Goal: Information Seeking & Learning: Learn about a topic

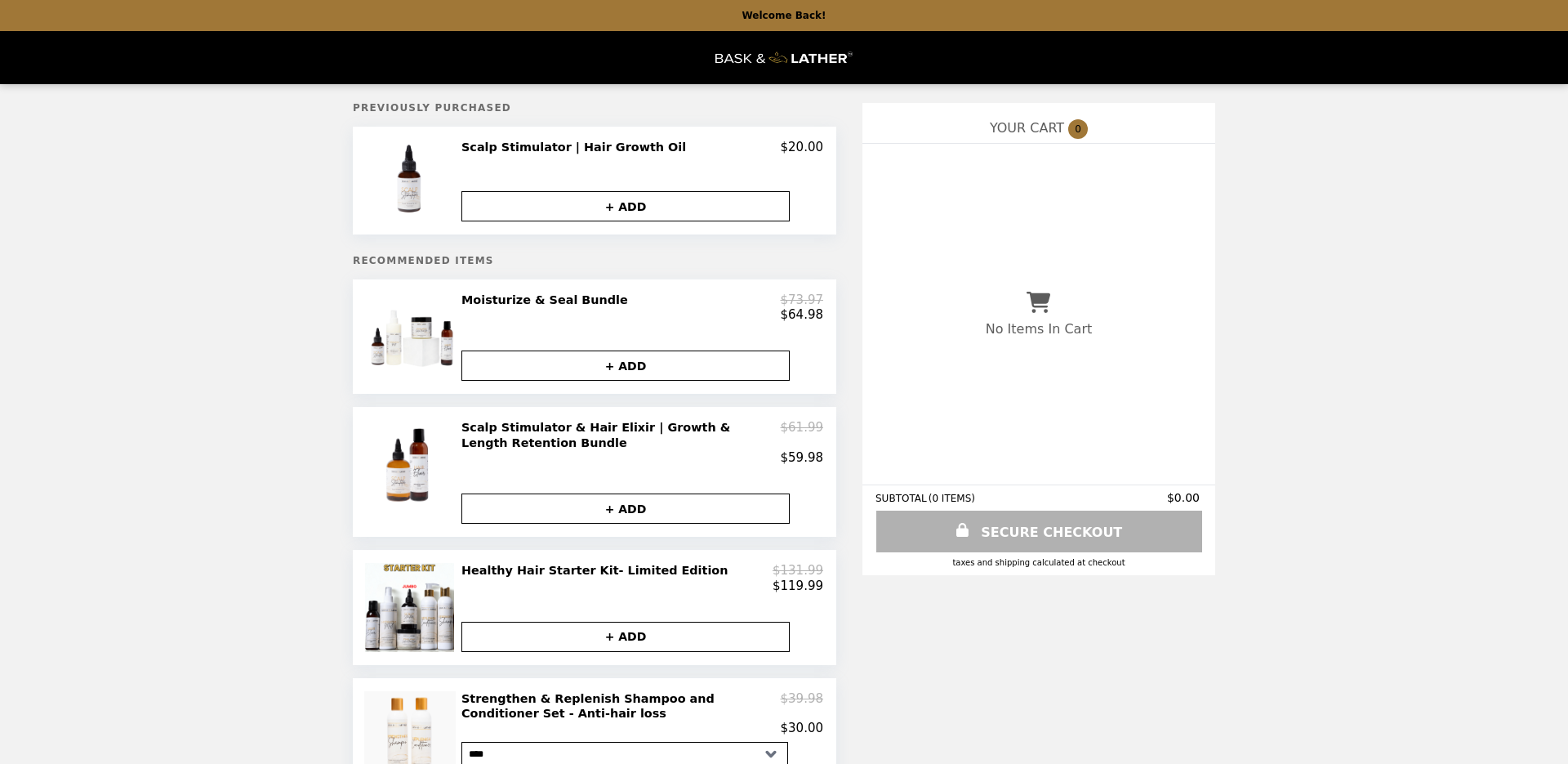
click at [505, 442] on h2 "Scalp Stimulator & Hair Elixir | Growth & Length Retention Bundle" at bounding box center [621, 435] width 319 height 30
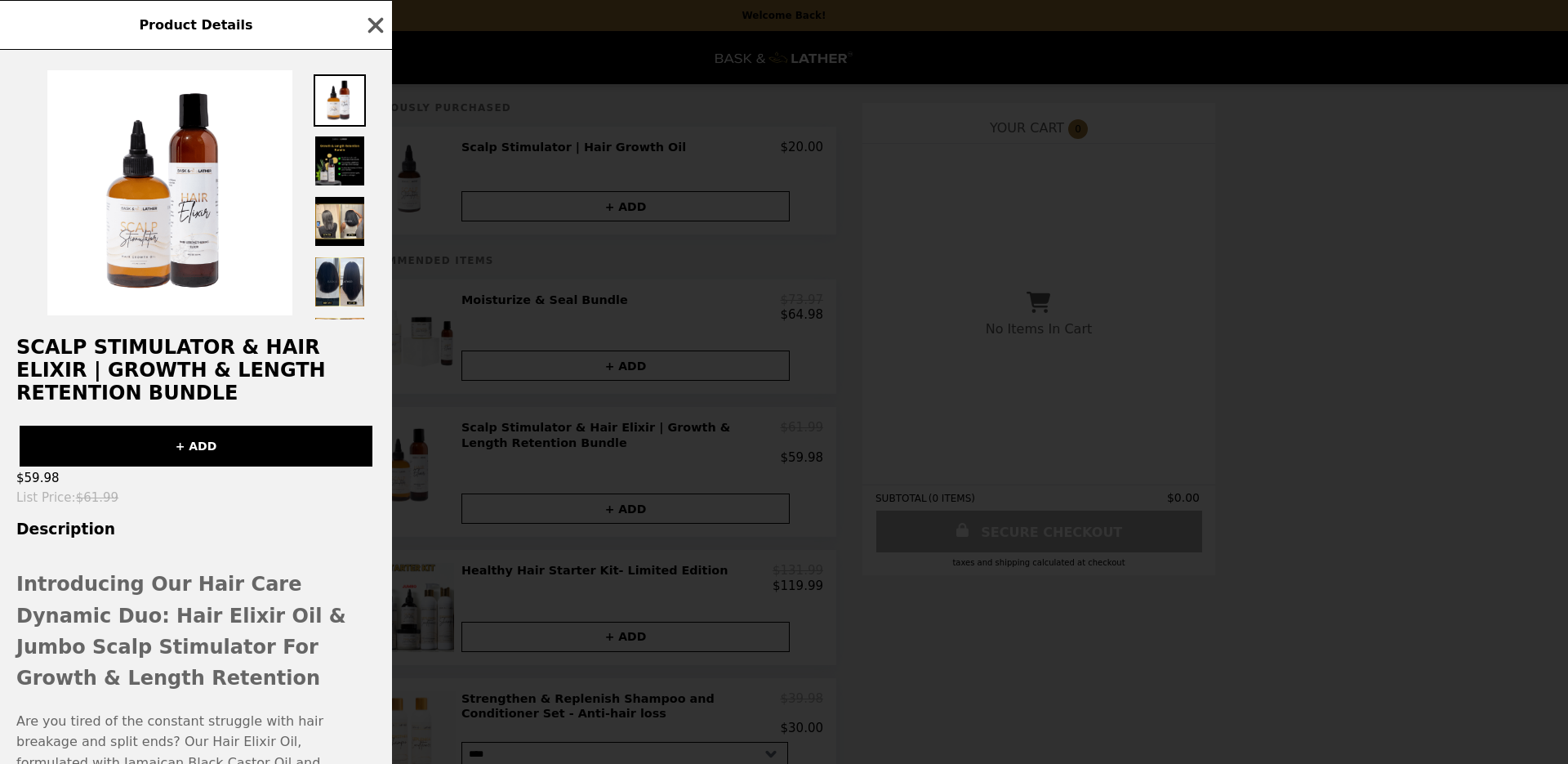
click at [330, 145] on img at bounding box center [340, 161] width 52 height 52
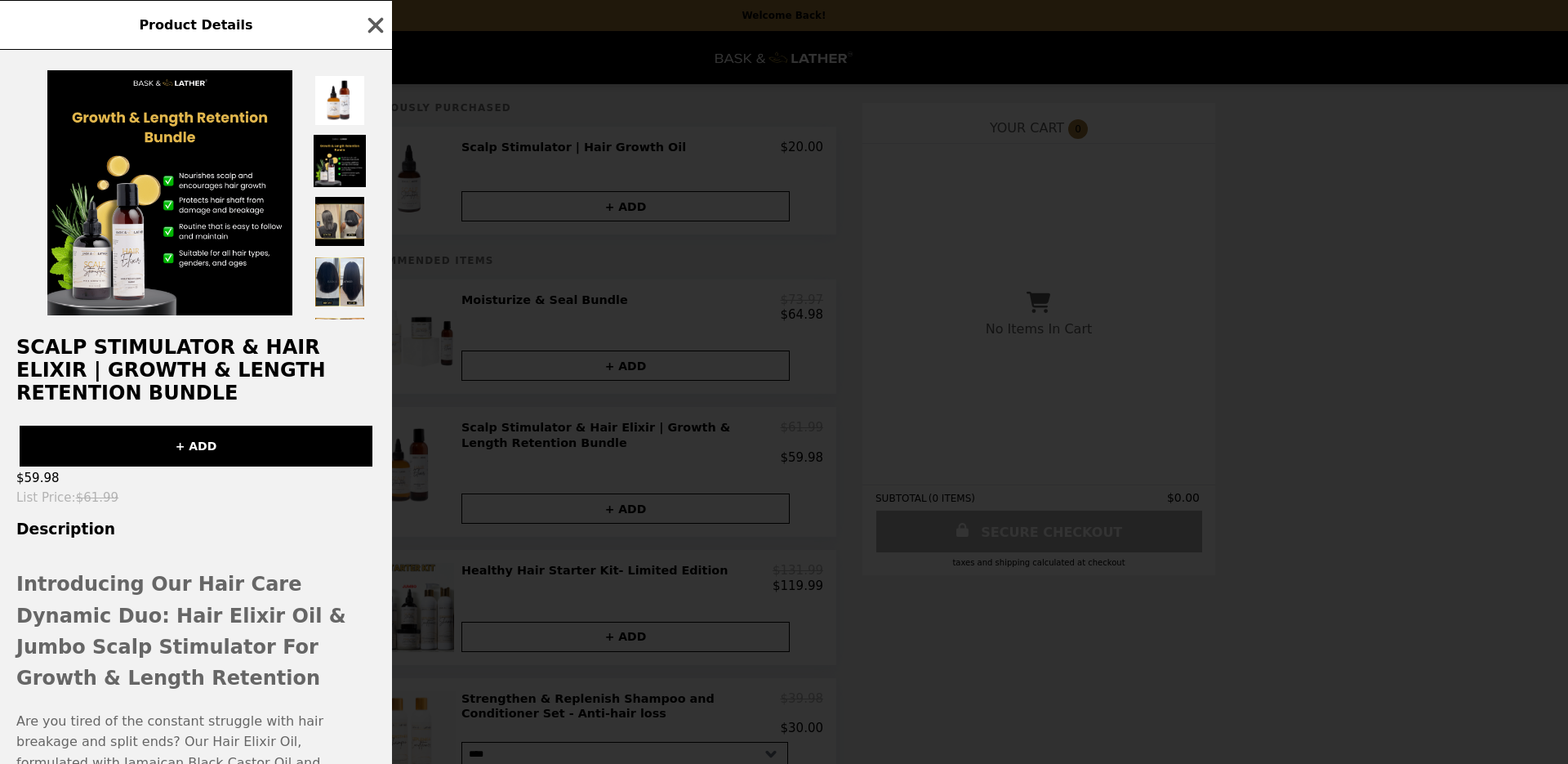
click at [341, 225] on img at bounding box center [340, 221] width 52 height 52
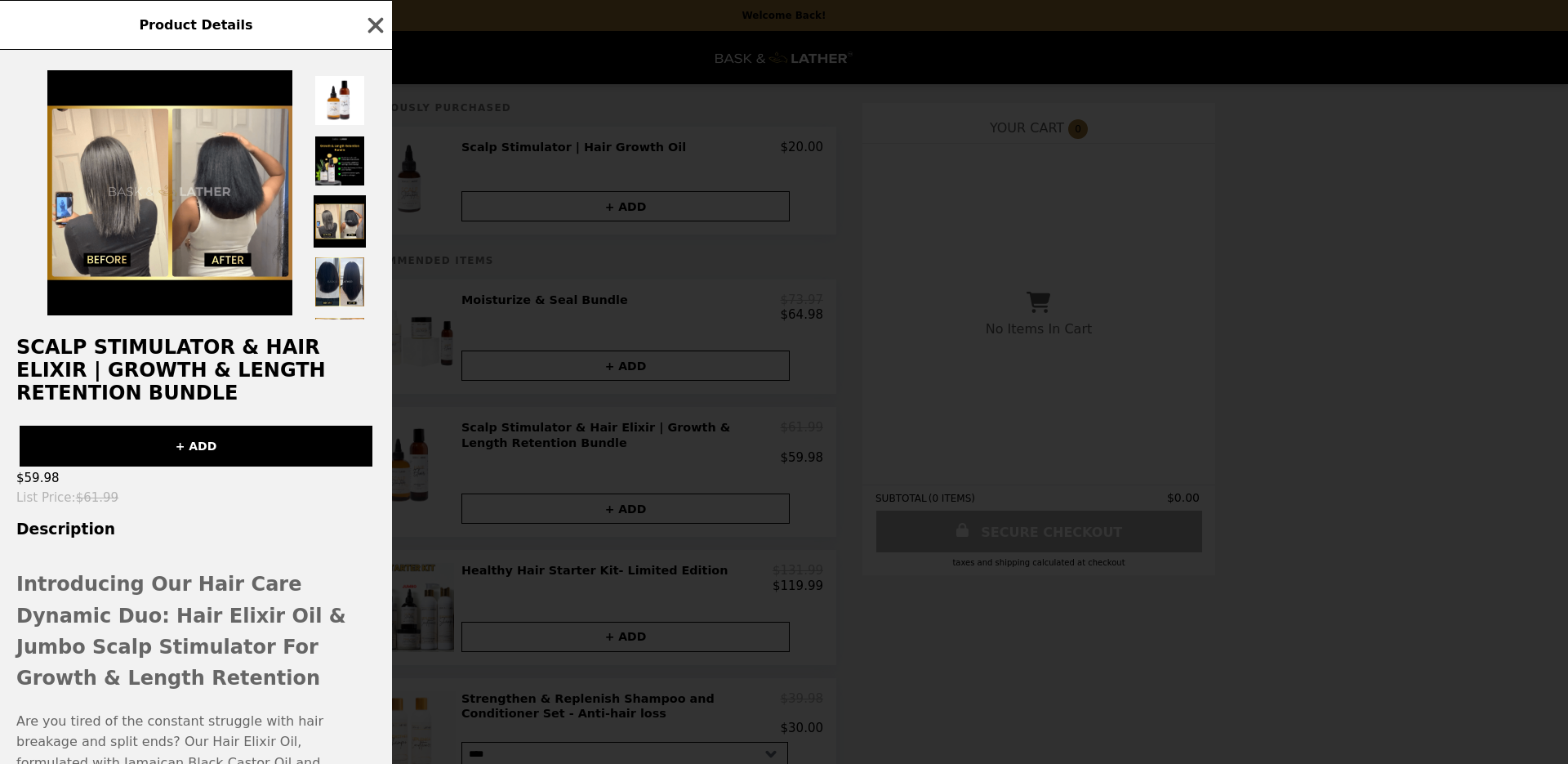
click at [346, 254] on div at bounding box center [340, 192] width 52 height 253
click at [345, 277] on img at bounding box center [340, 281] width 52 height 52
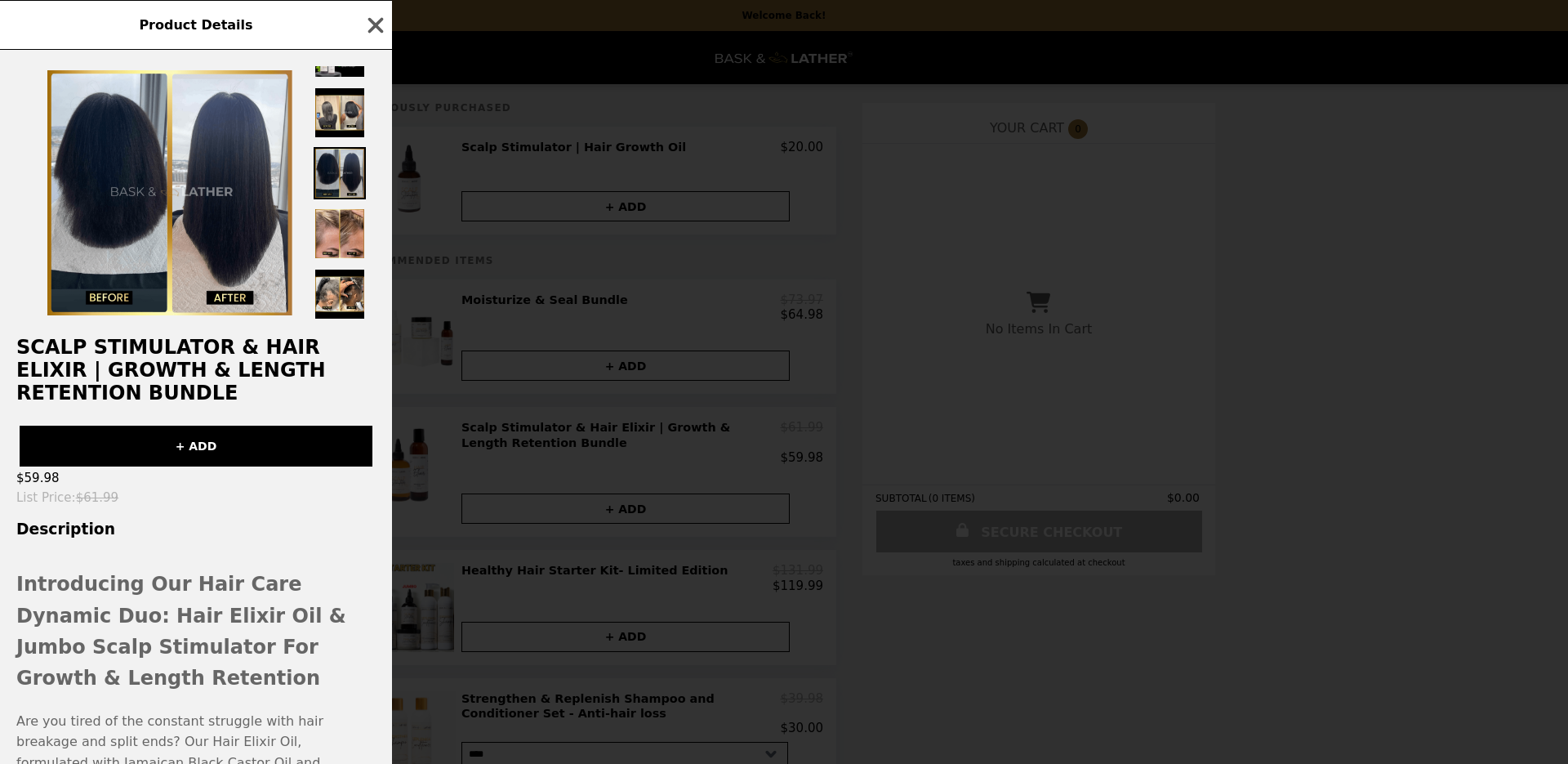
scroll to position [109, 0]
click at [343, 239] on img at bounding box center [340, 232] width 52 height 52
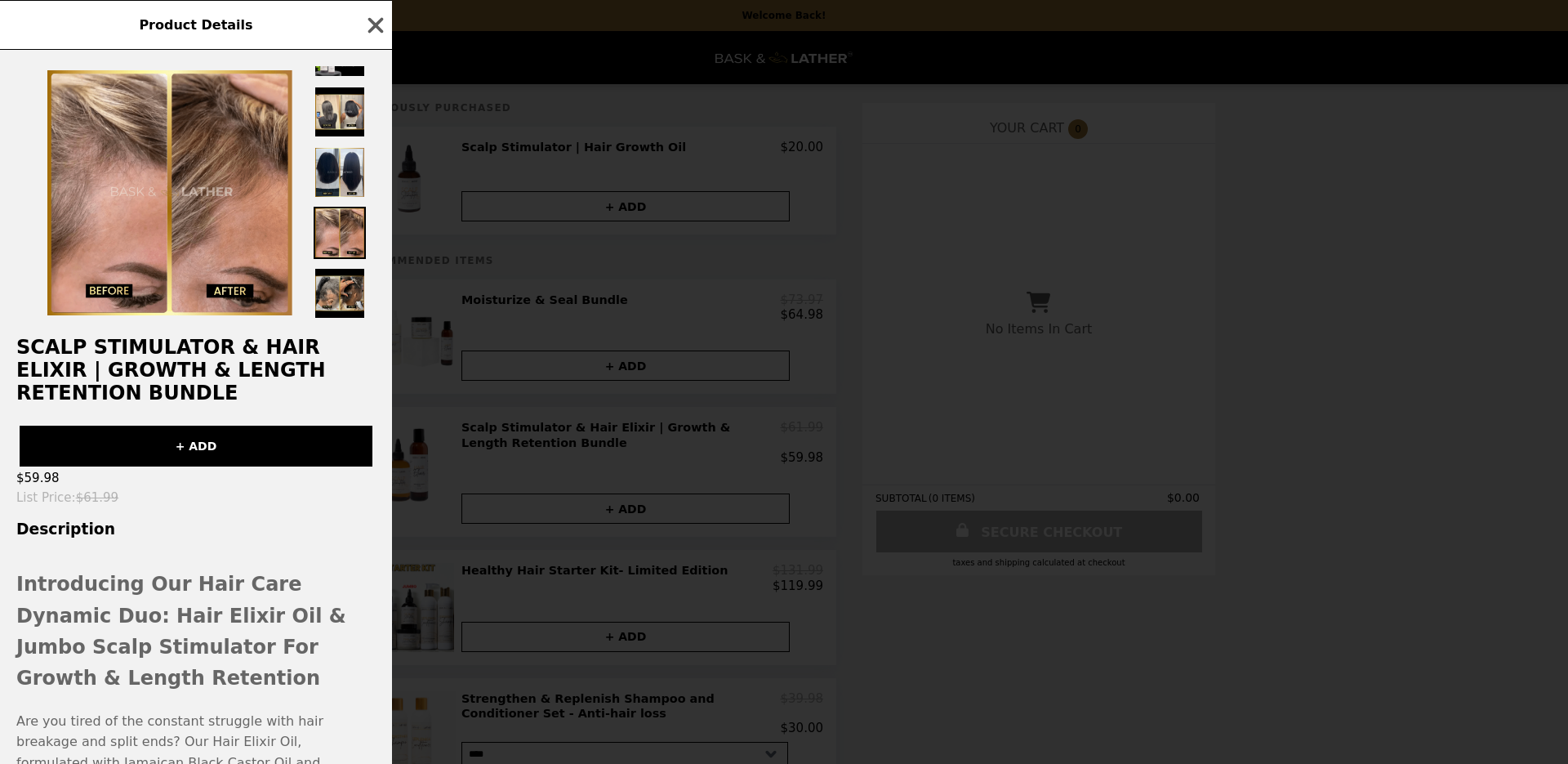
click at [333, 297] on img at bounding box center [340, 293] width 52 height 52
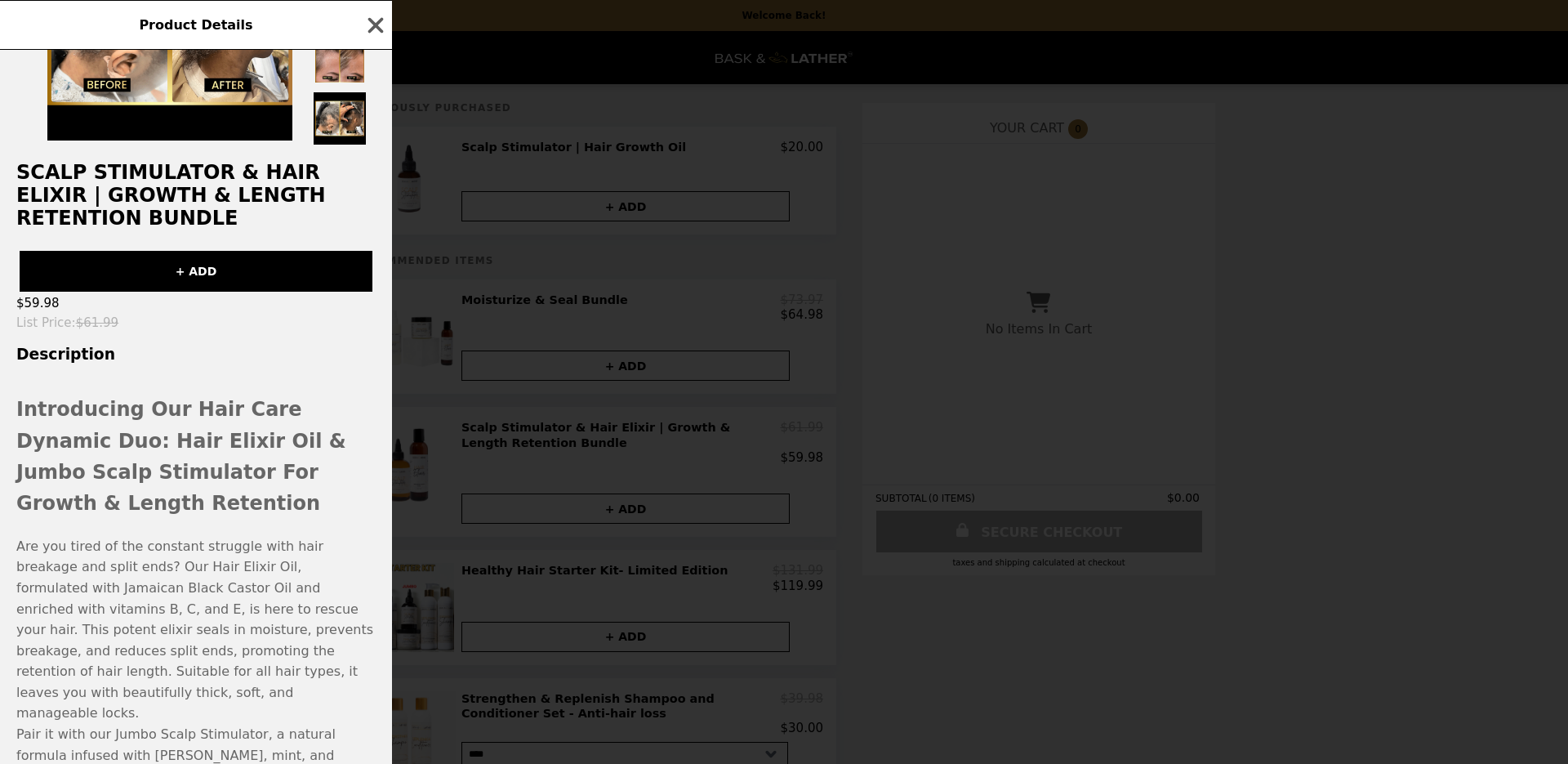
scroll to position [390, 0]
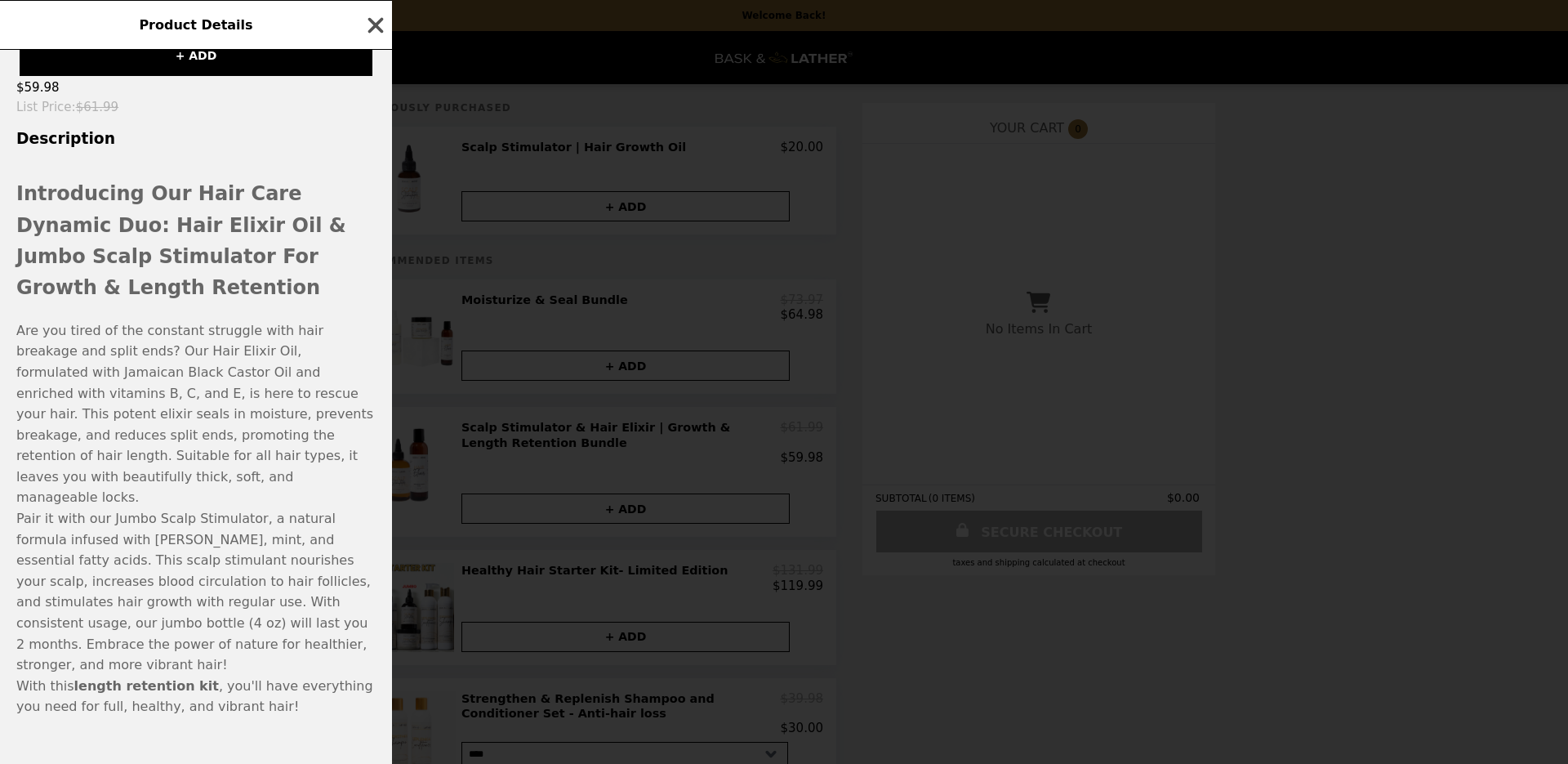
click at [373, 23] on icon "button" at bounding box center [375, 24] width 15 height 15
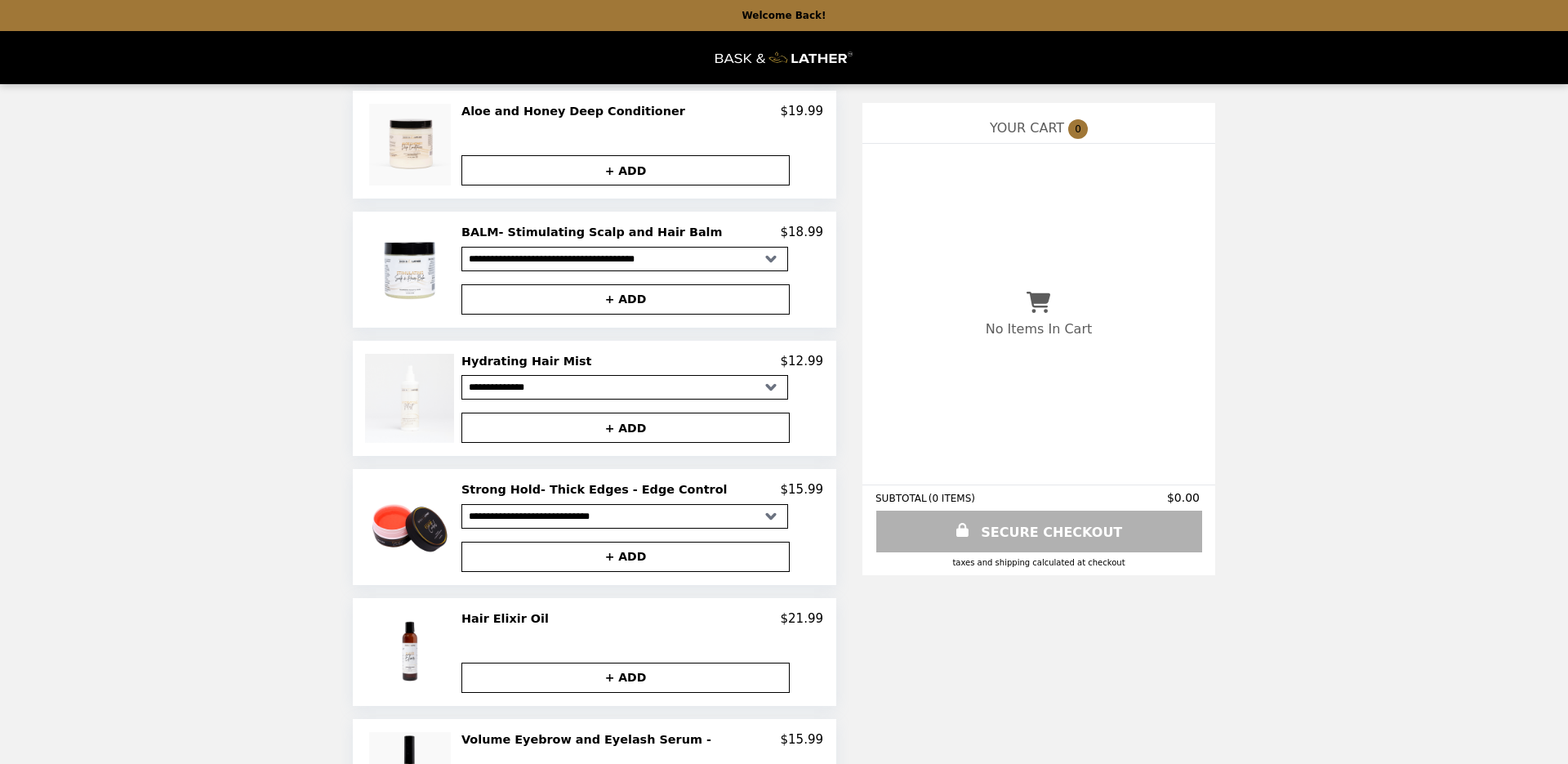
scroll to position [847, 0]
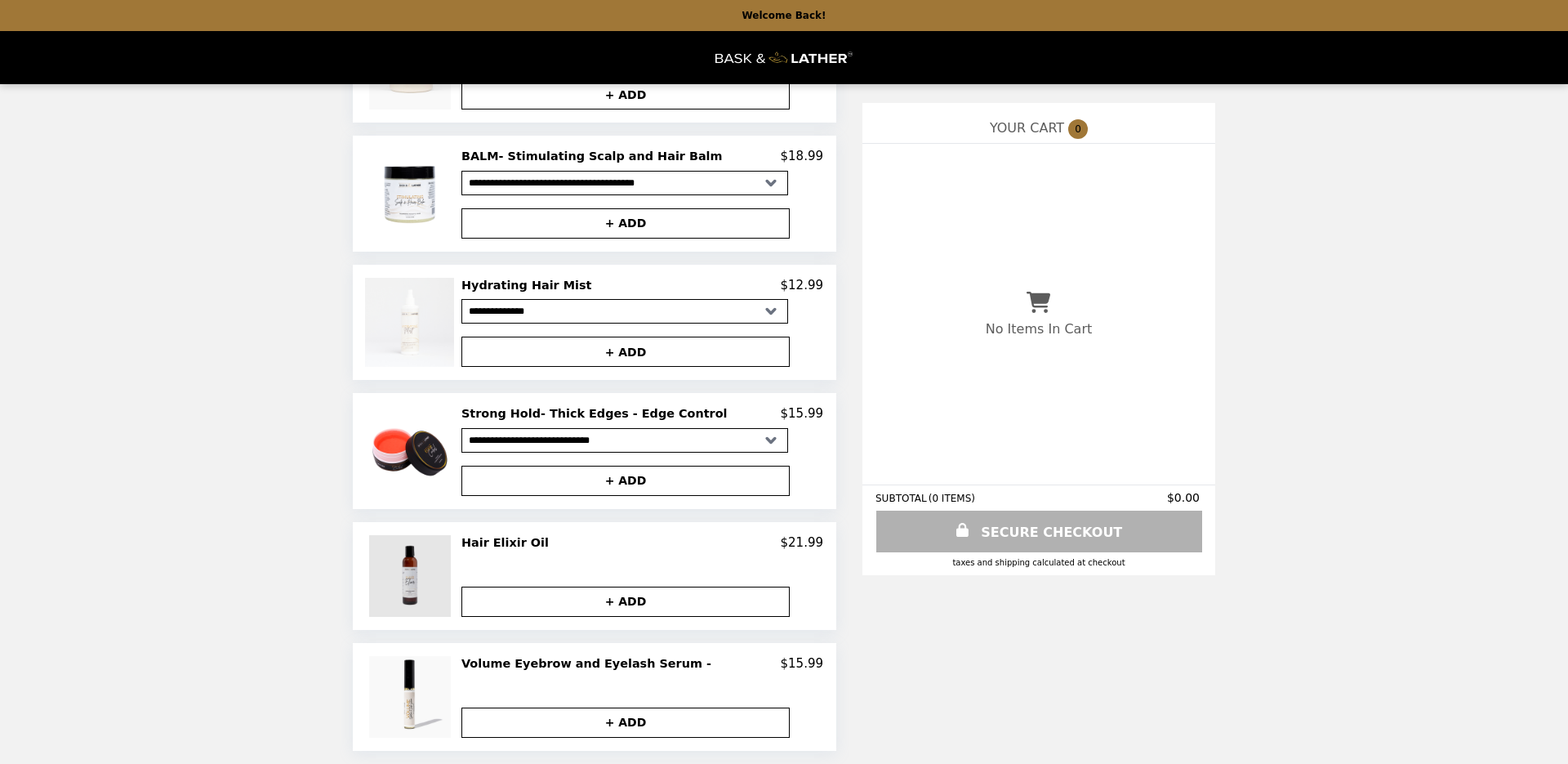
click at [402, 564] on img at bounding box center [412, 576] width 85 height 82
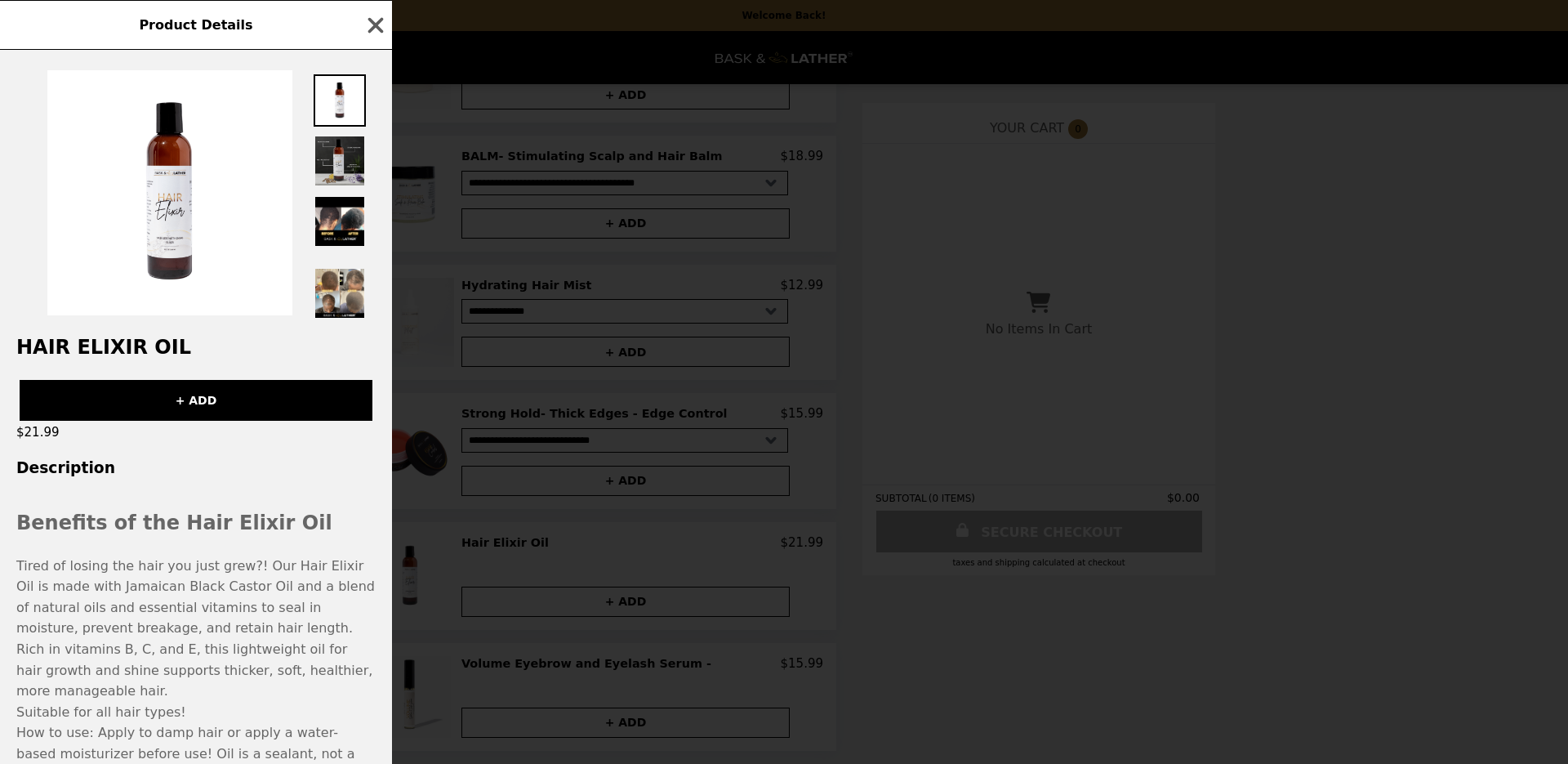
click at [353, 154] on img at bounding box center [340, 161] width 52 height 52
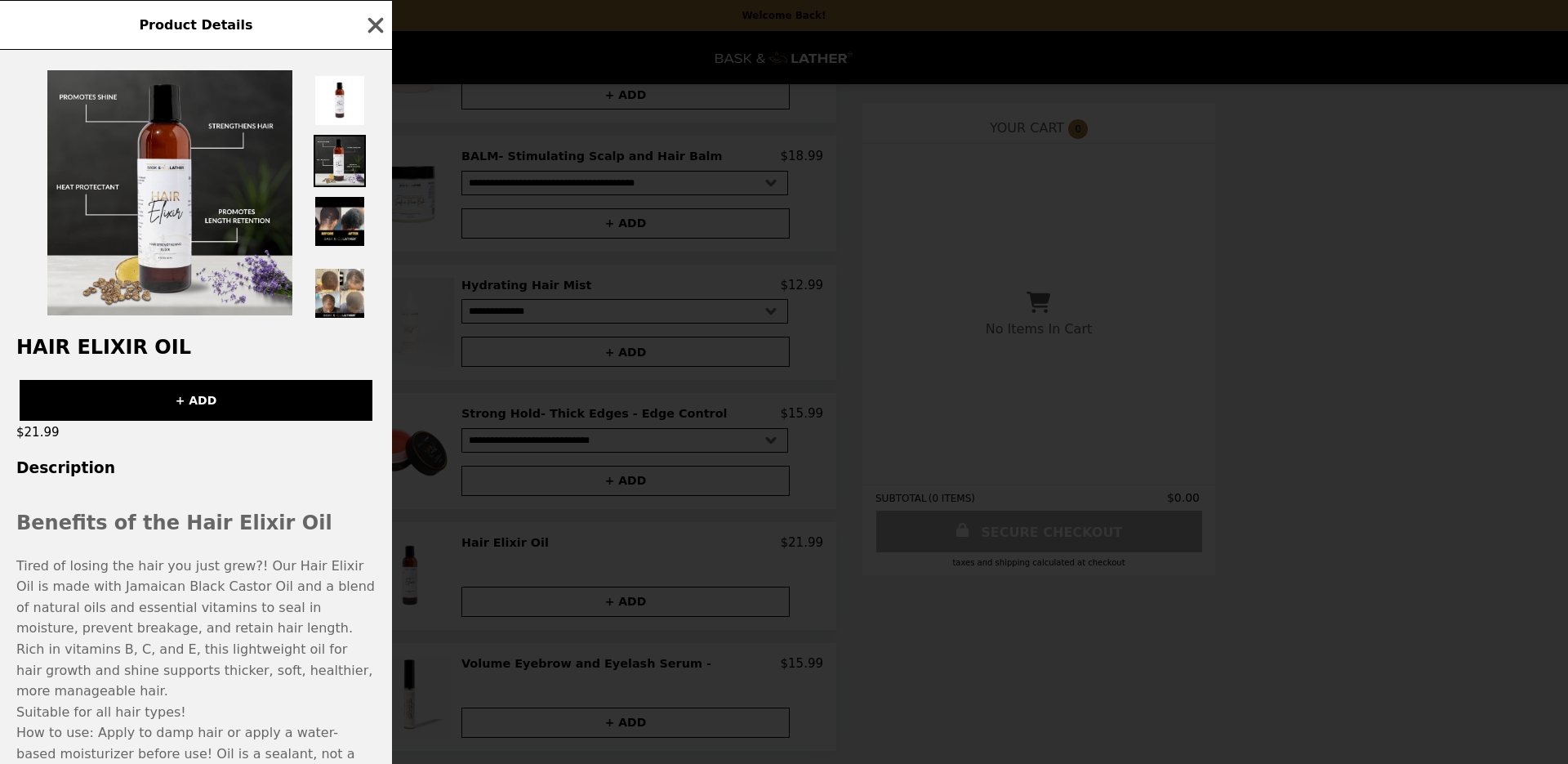
click at [356, 244] on img at bounding box center [340, 221] width 52 height 52
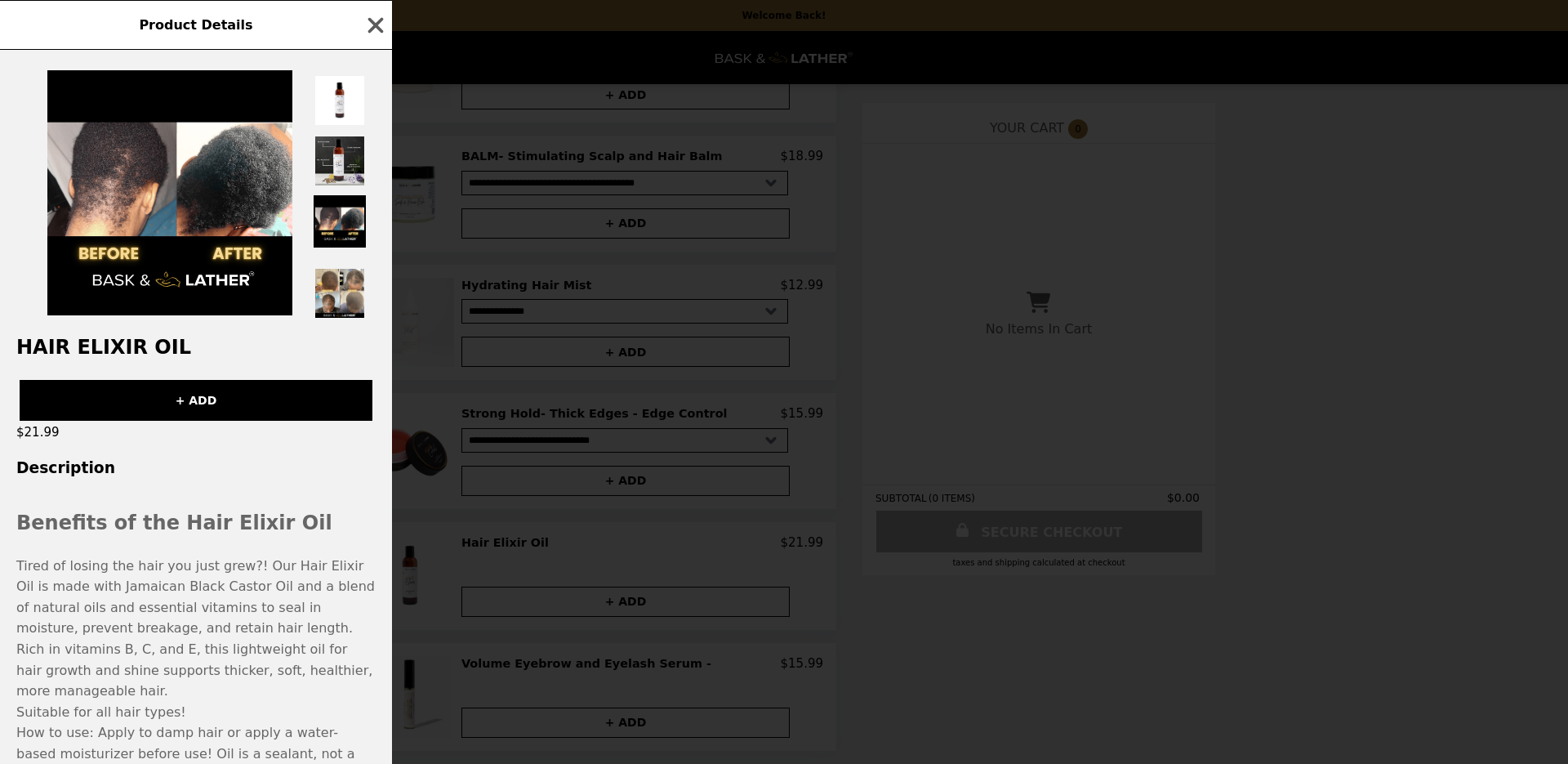
click at [365, 259] on img at bounding box center [340, 257] width 52 height 4
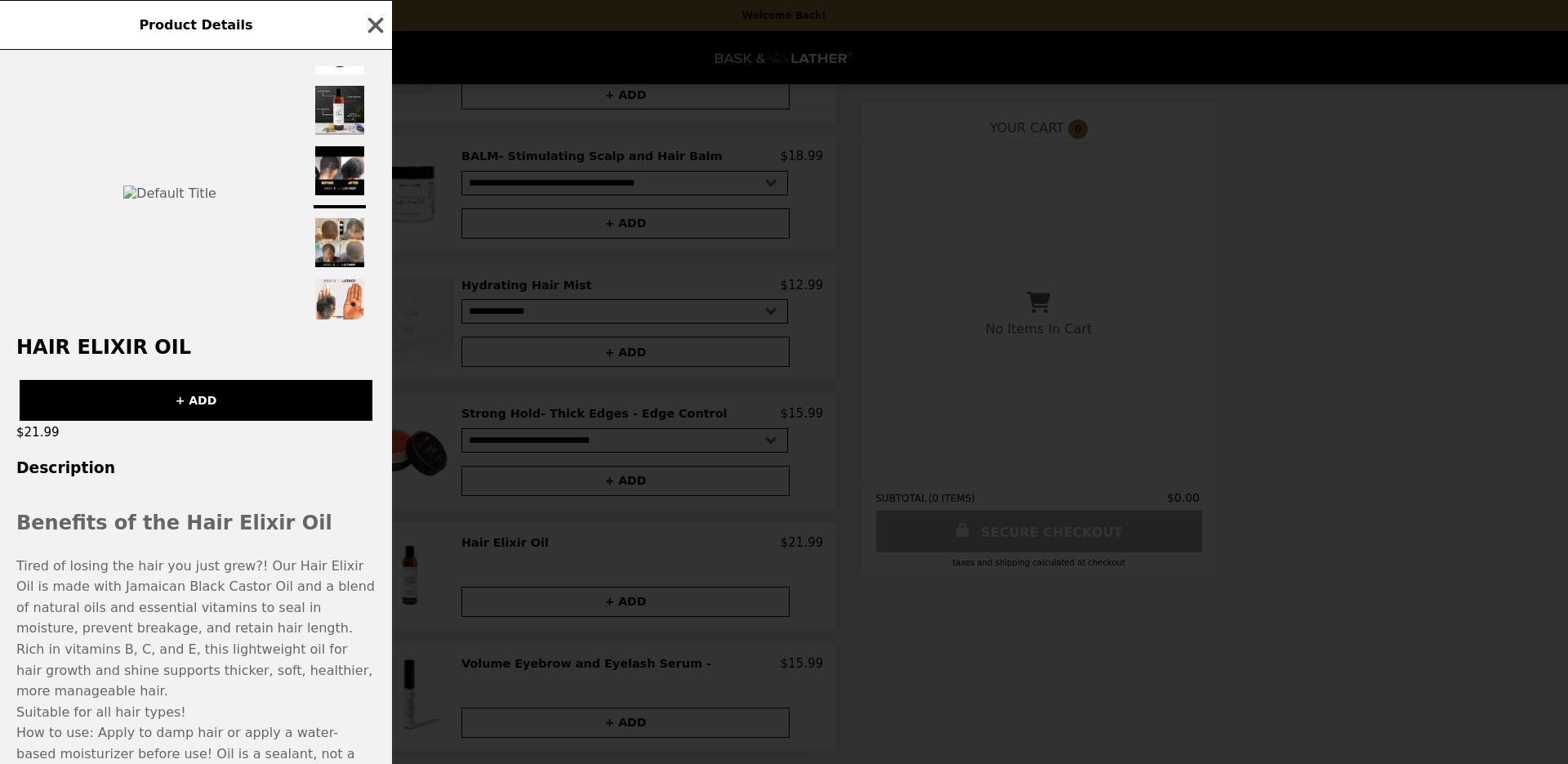
scroll to position [108, 0]
click at [356, 212] on img at bounding box center [340, 185] width 52 height 52
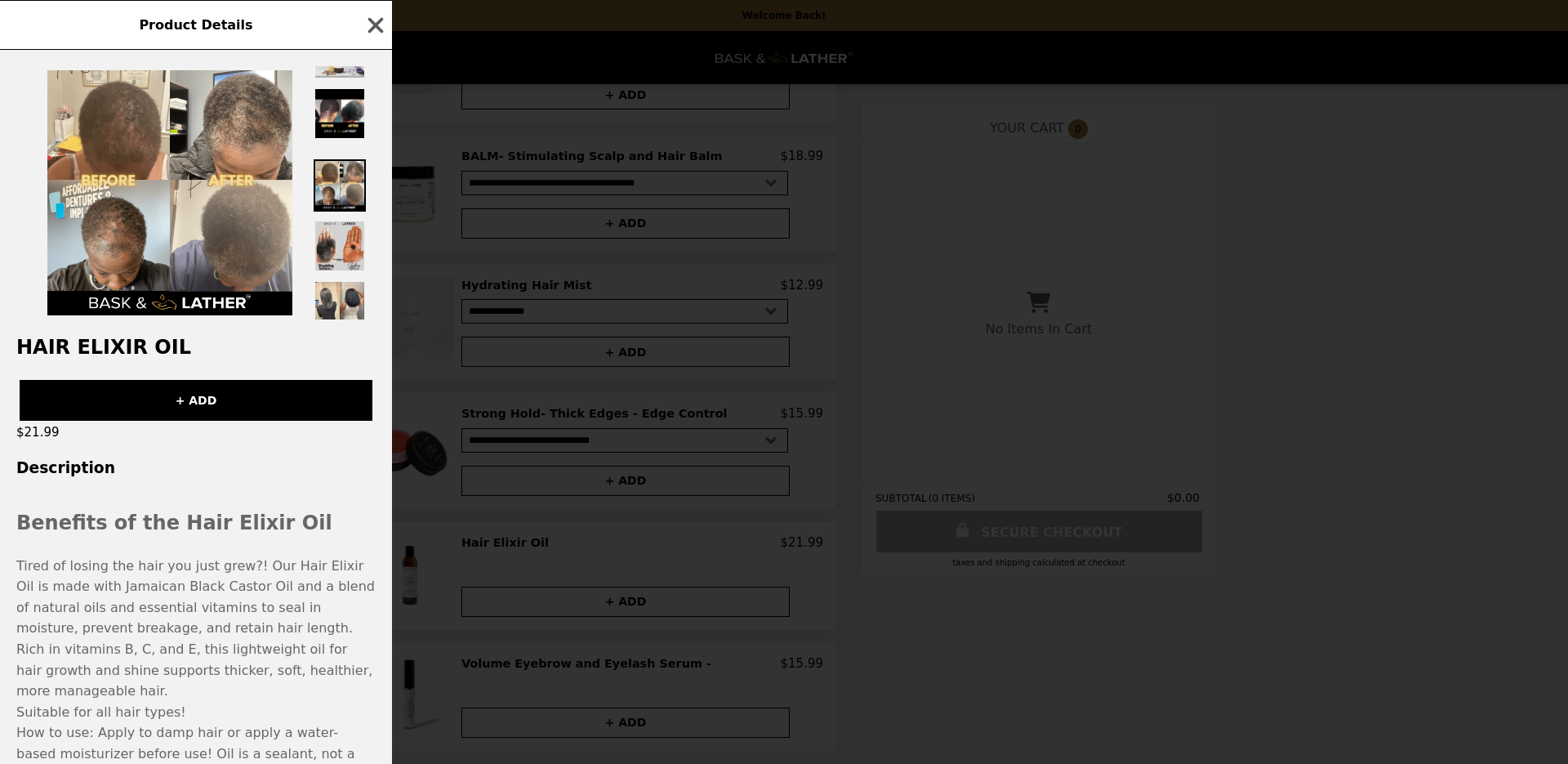
click at [357, 269] on img at bounding box center [340, 245] width 52 height 52
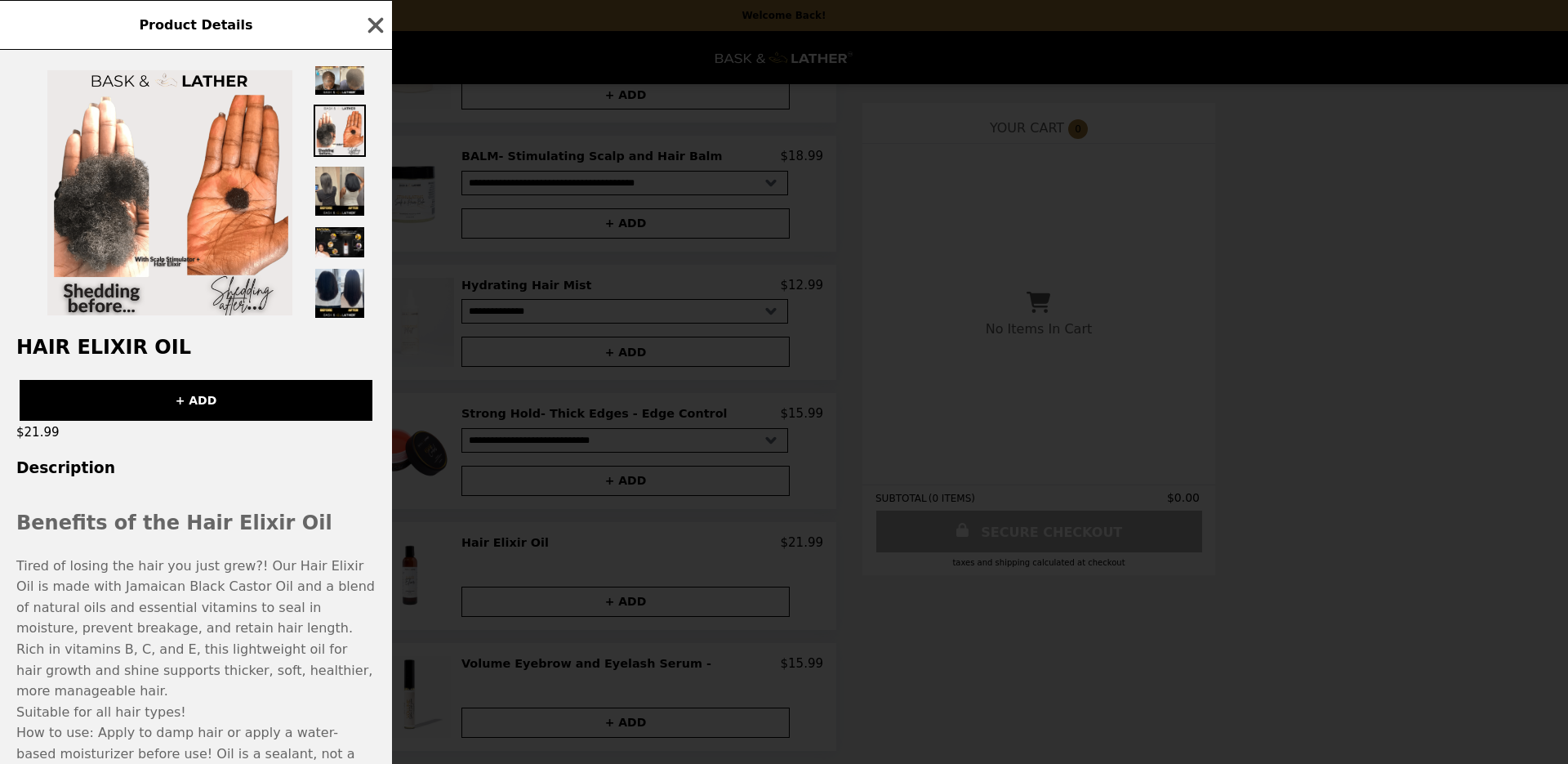
scroll to position [259, 0]
click at [346, 189] on img at bounding box center [340, 191] width 52 height 52
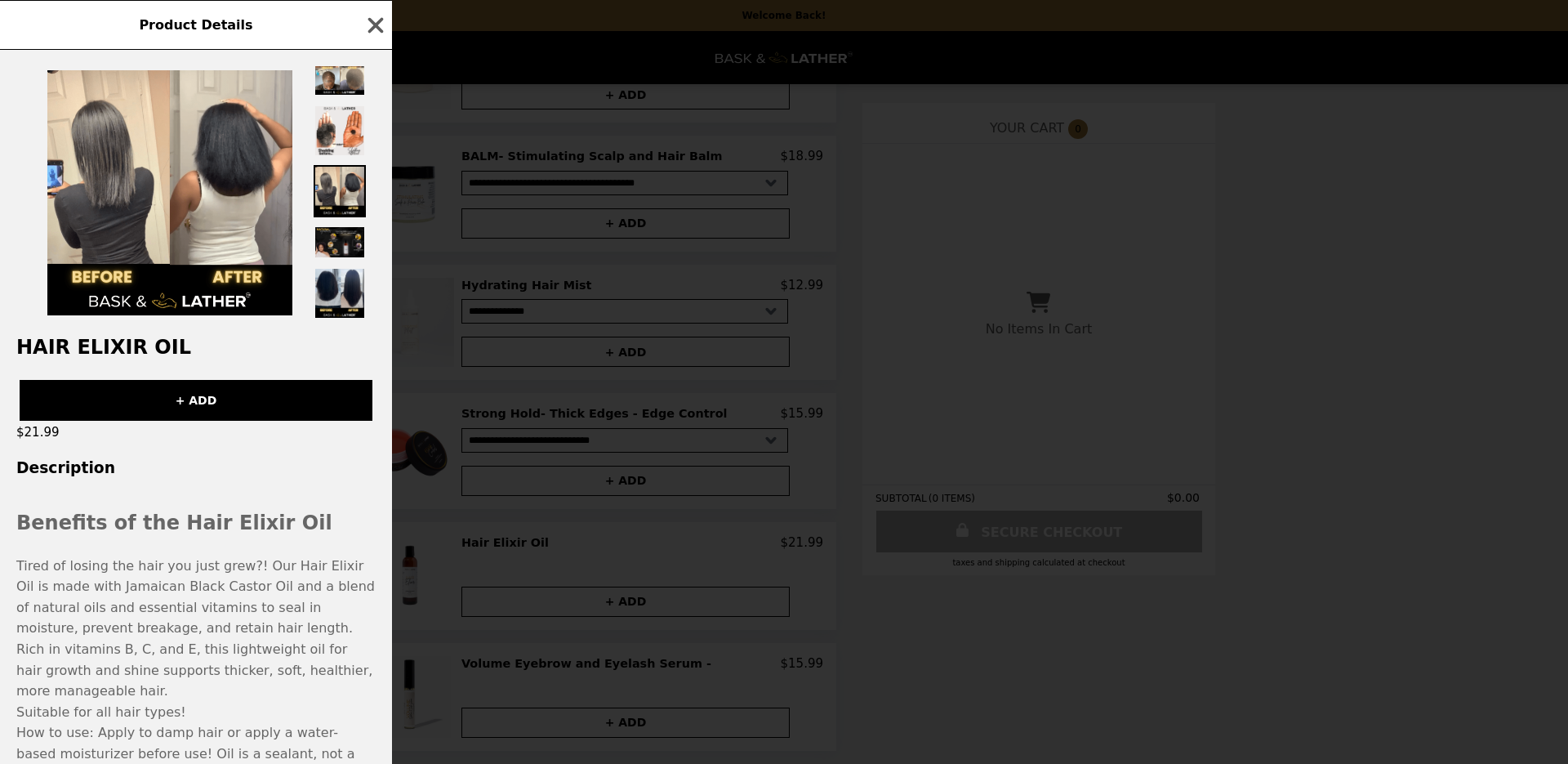
click at [349, 231] on img at bounding box center [340, 242] width 52 height 34
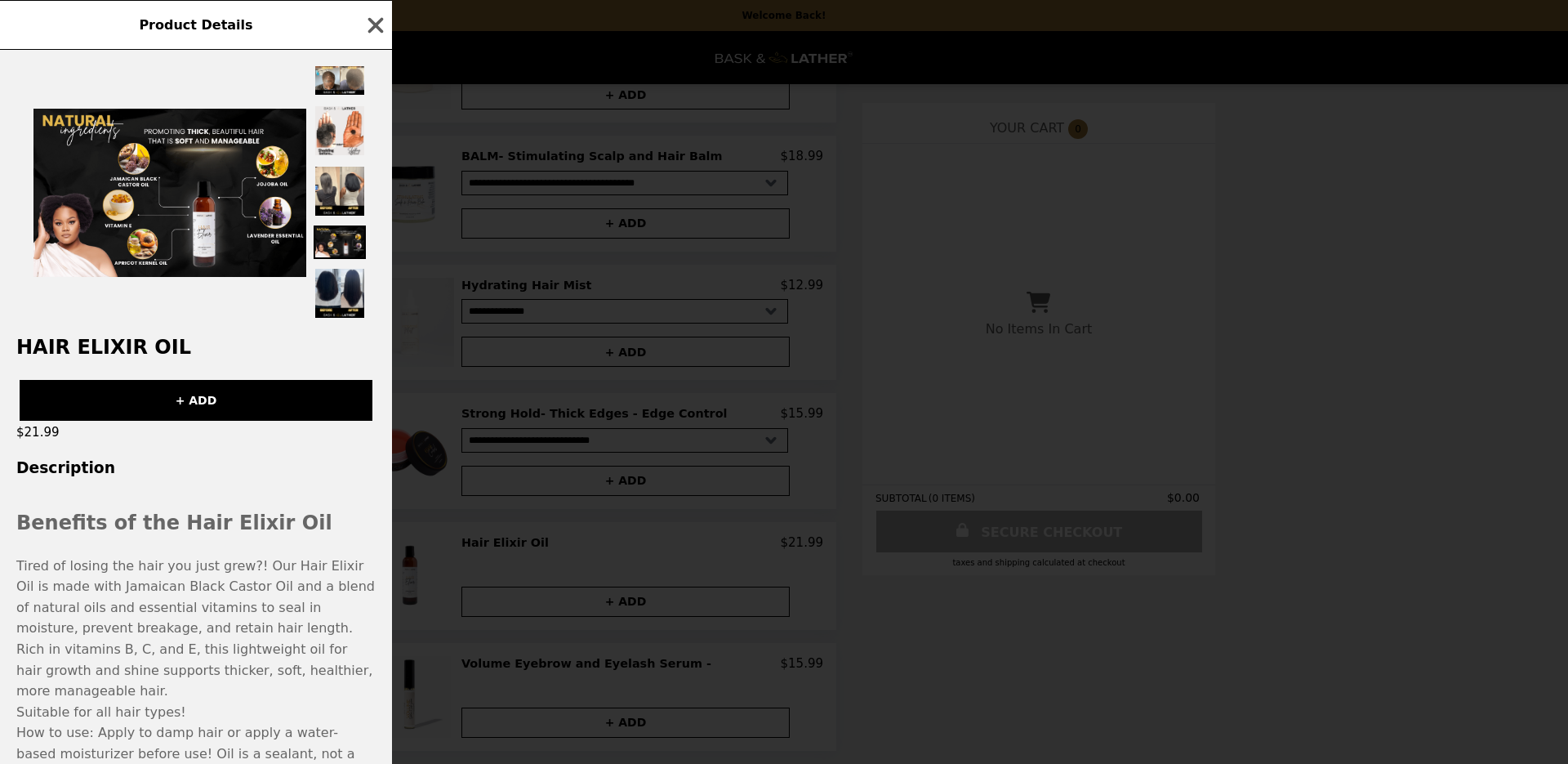
click at [351, 262] on div at bounding box center [340, 192] width 52 height 253
click at [347, 287] on img at bounding box center [340, 293] width 52 height 52
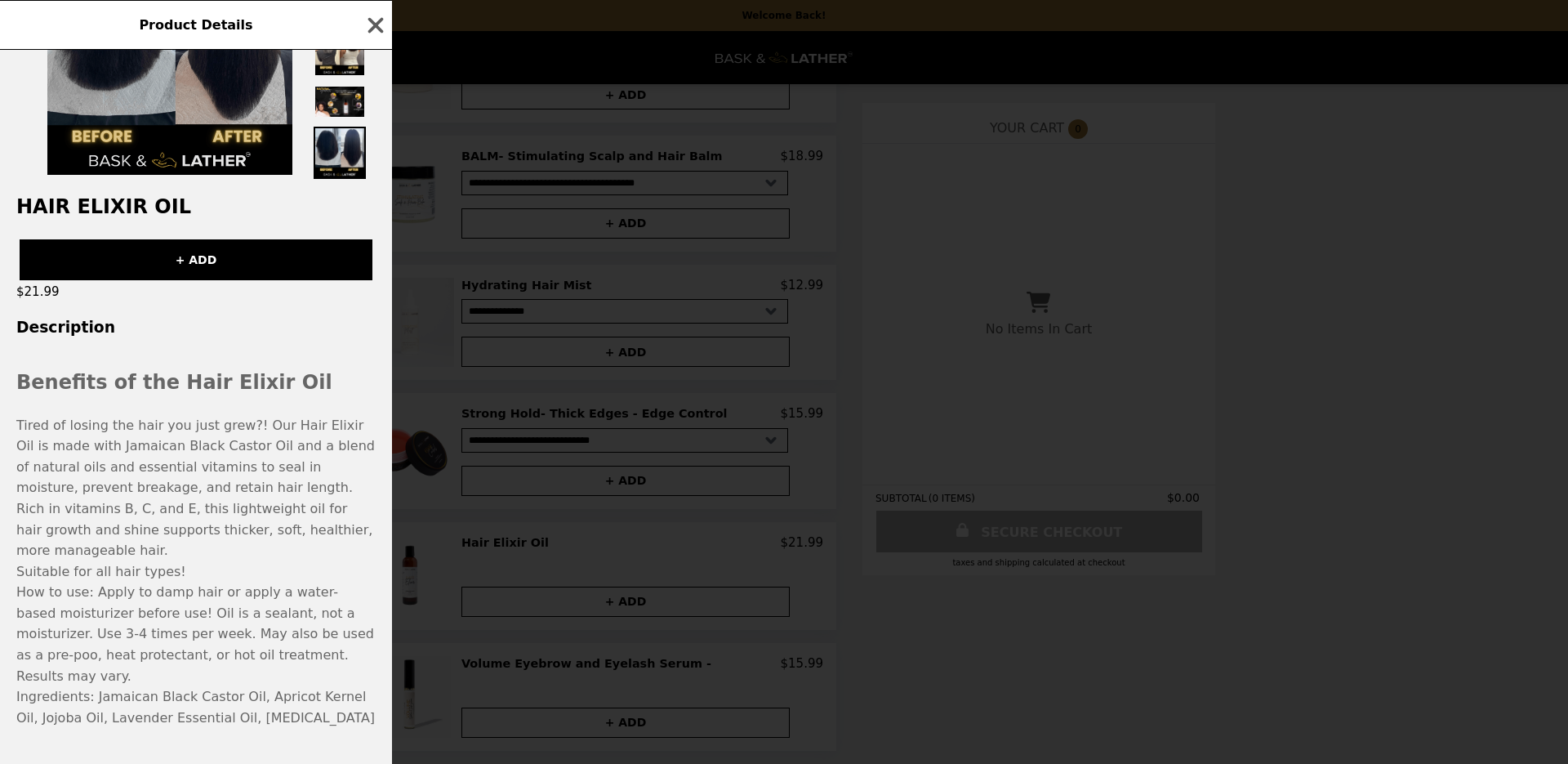
scroll to position [0, 0]
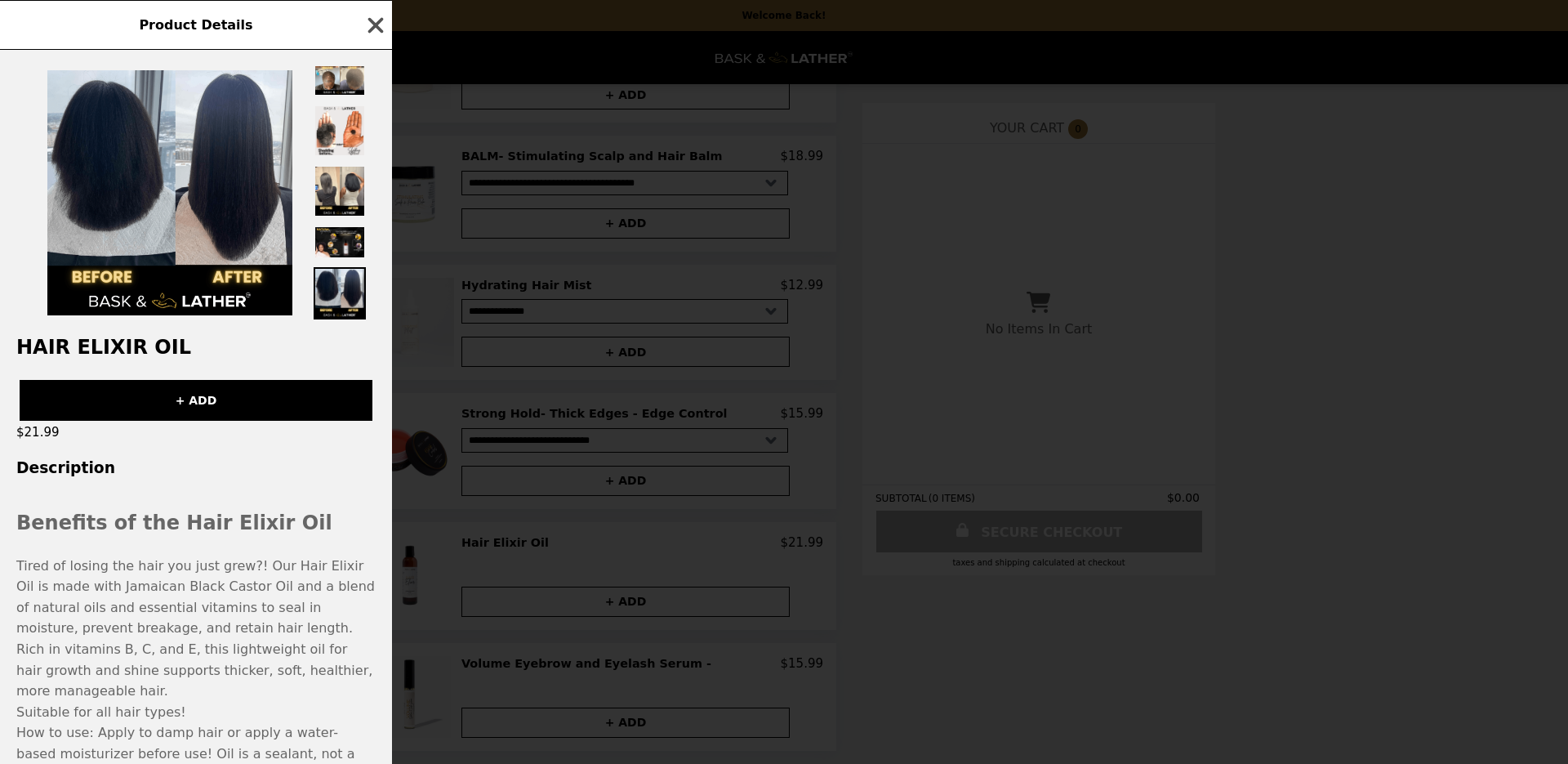
click at [377, 25] on icon "button" at bounding box center [375, 24] width 15 height 15
